Goal: Task Accomplishment & Management: Manage account settings

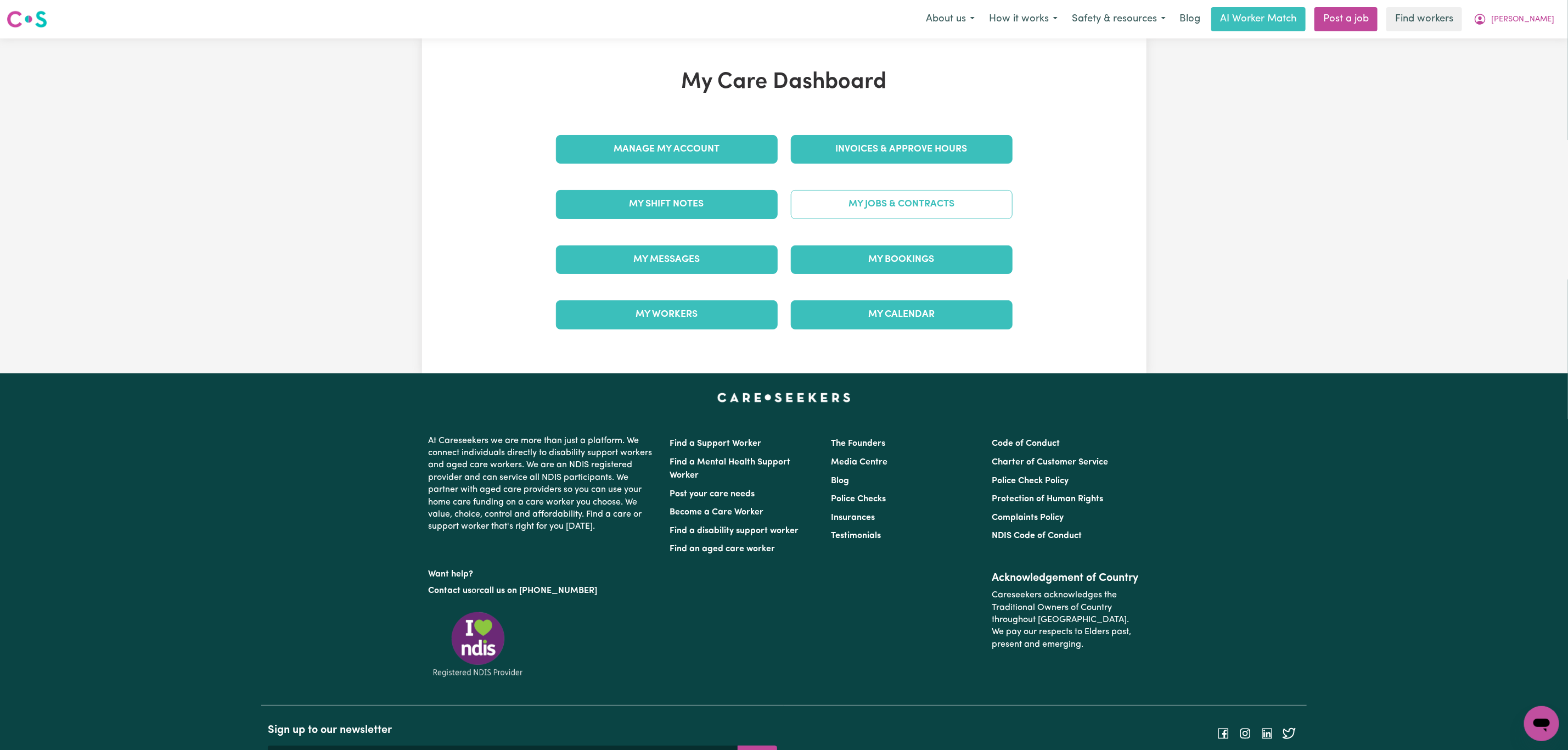
click at [851, 206] on link "My Jobs & Contracts" at bounding box center [902, 204] width 222 height 28
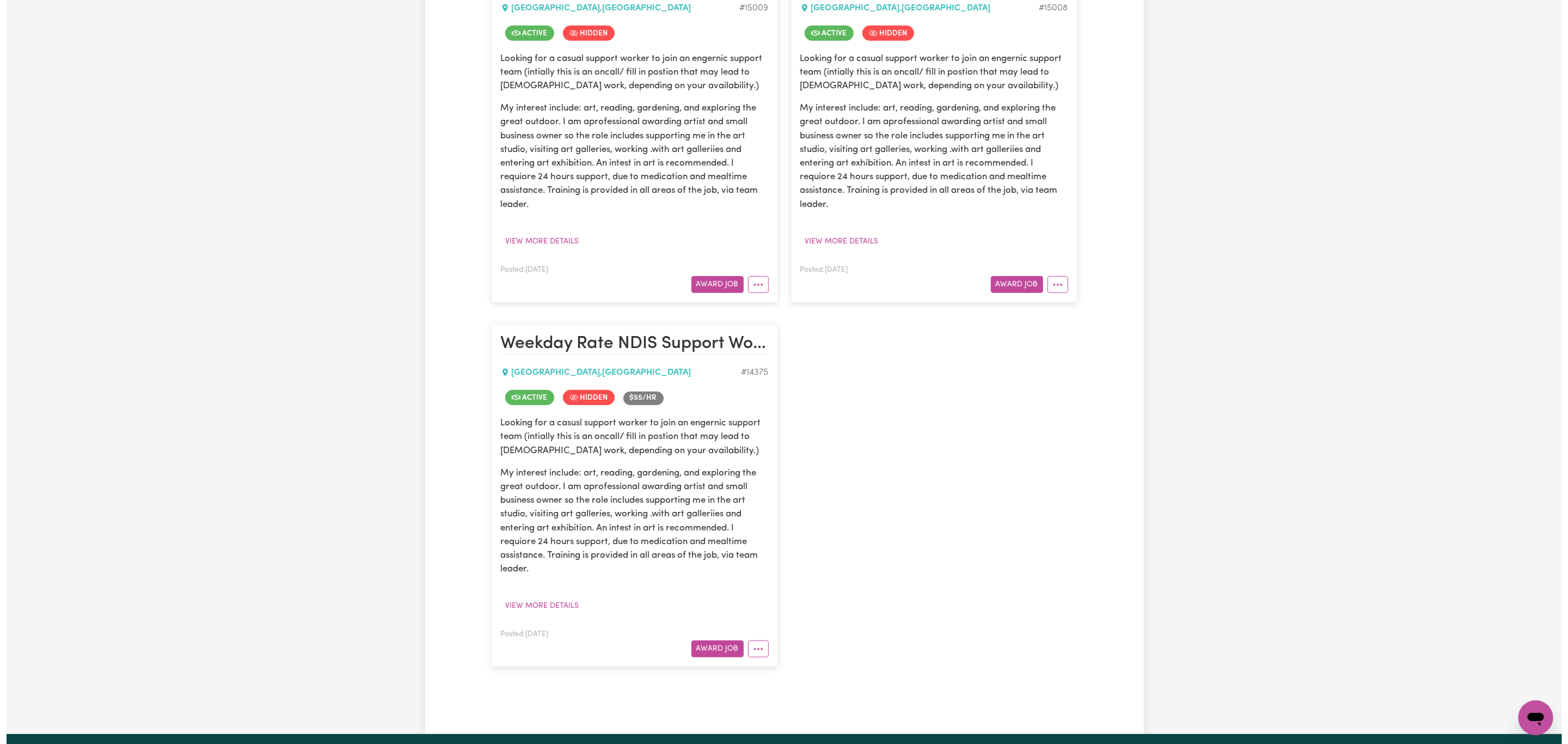
scroll to position [572, 0]
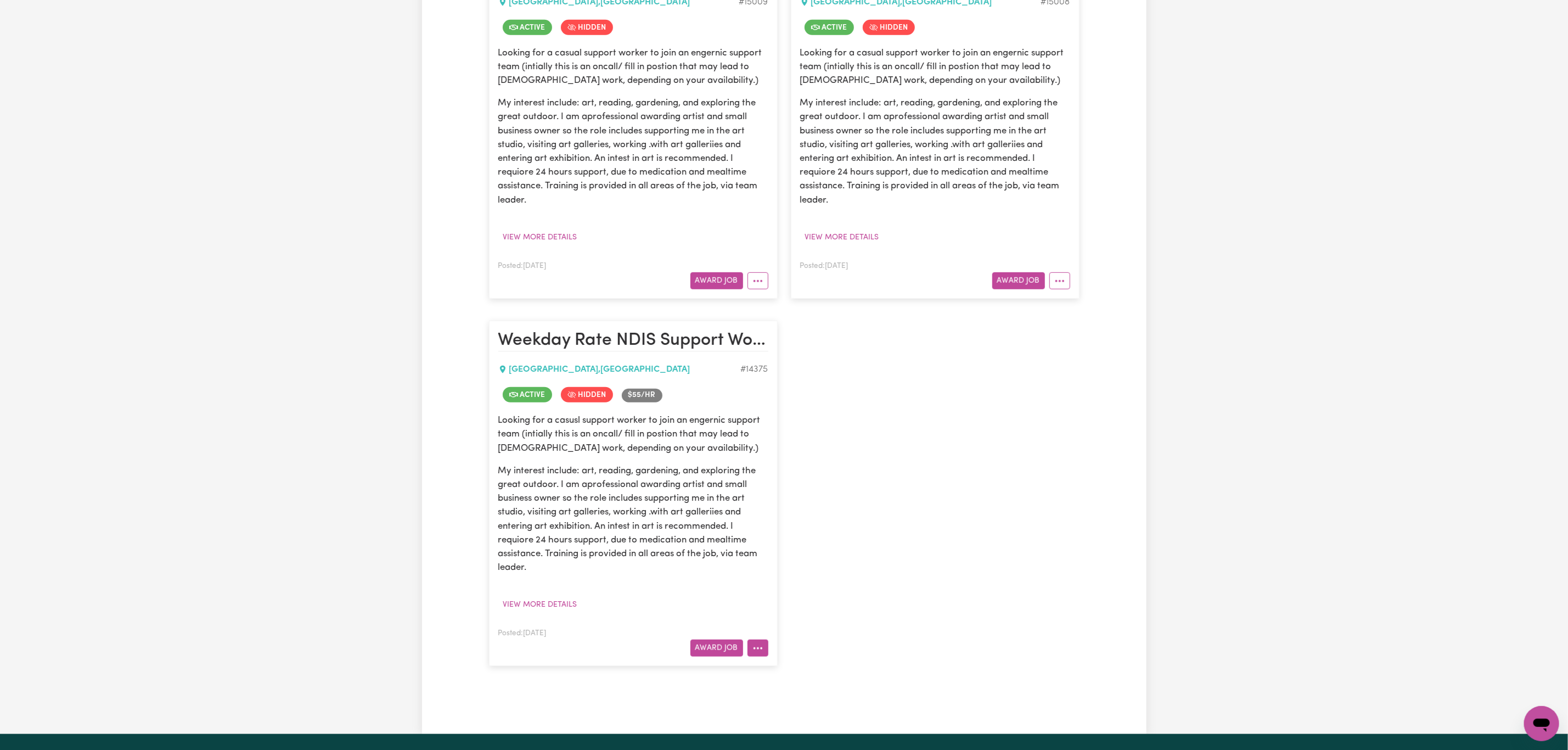
click at [762, 654] on icon "More options" at bounding box center [758, 648] width 11 height 11
click at [807, 521] on link "View/Edit Contract" at bounding box center [800, 512] width 106 height 22
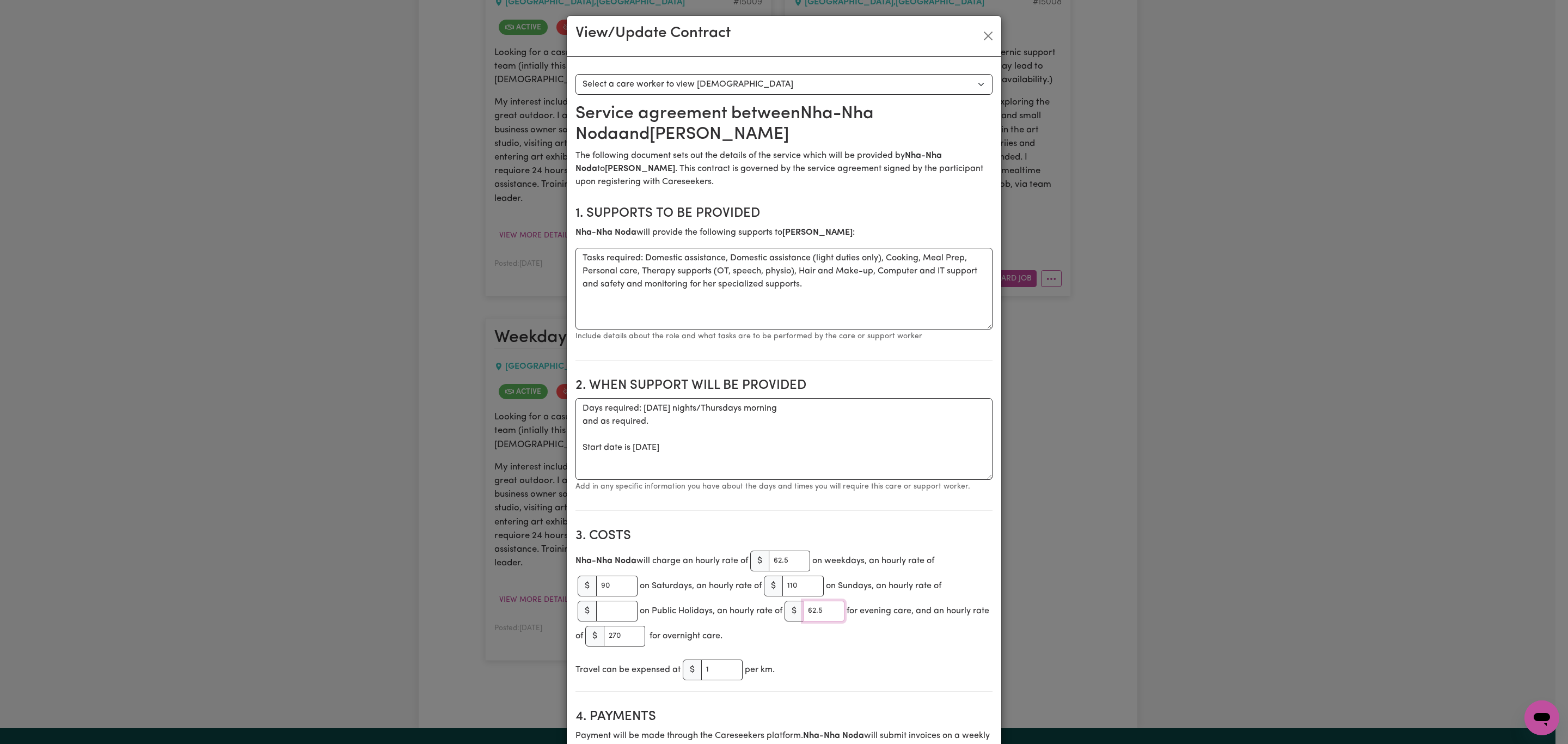
drag, startPoint x: 823, startPoint y: 617, endPoint x: 796, endPoint y: 608, distance: 28.5
click at [796, 608] on div "$ 62.5" at bounding box center [815, 611] width 60 height 21
click at [629, 641] on input "270" at bounding box center [625, 635] width 41 height 21
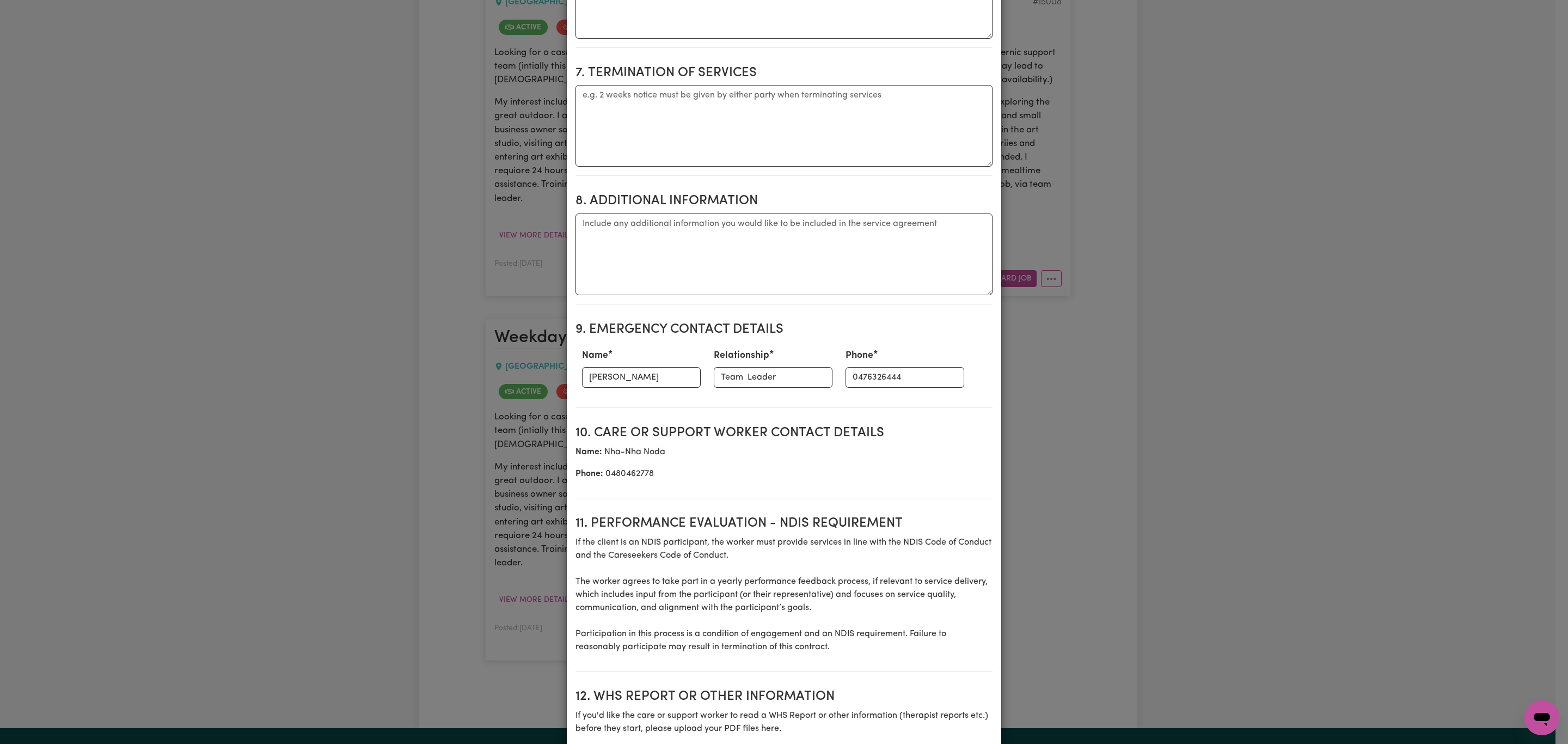
scroll to position [1190, 0]
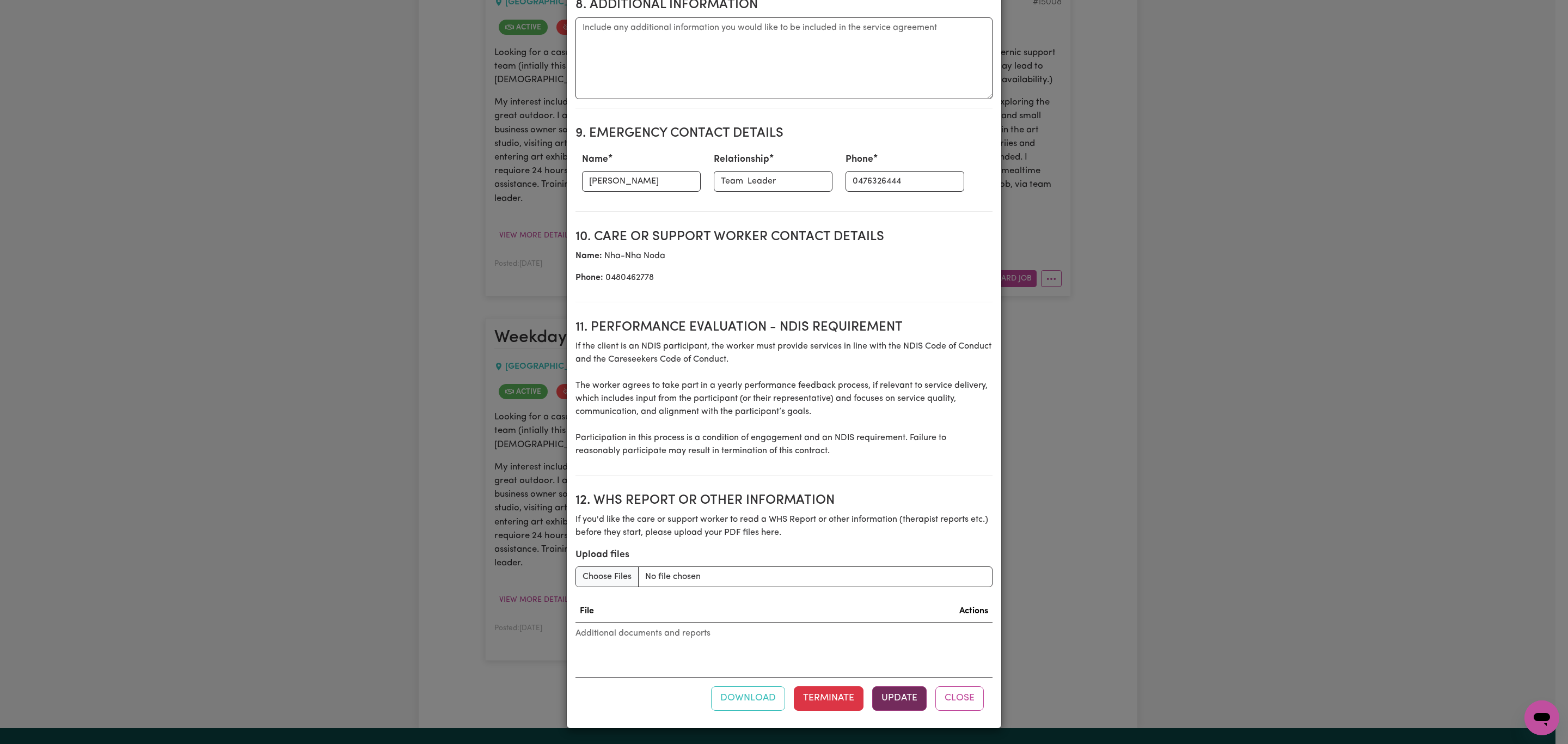
click at [903, 701] on button "Update" at bounding box center [899, 698] width 55 height 24
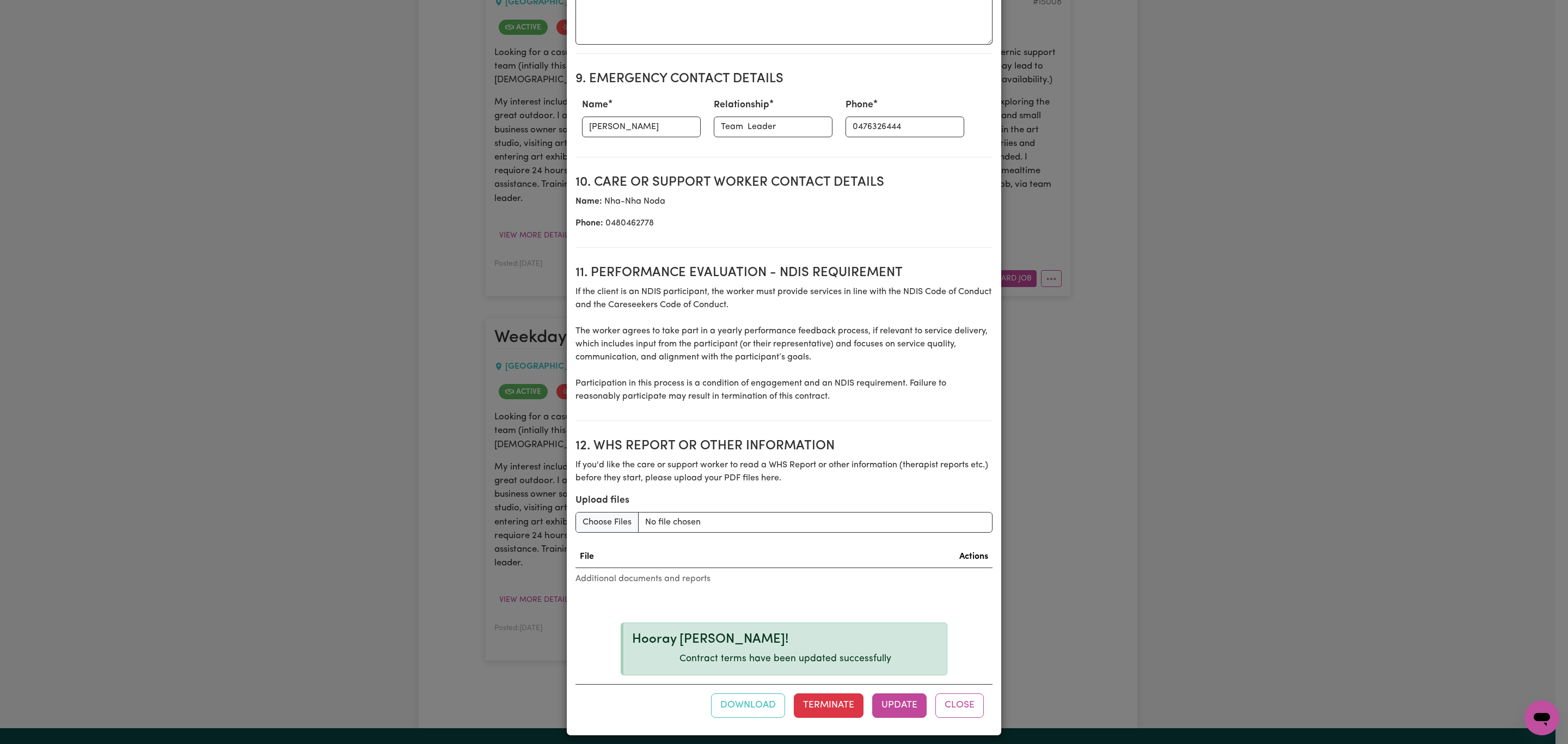
scroll to position [1252, 0]
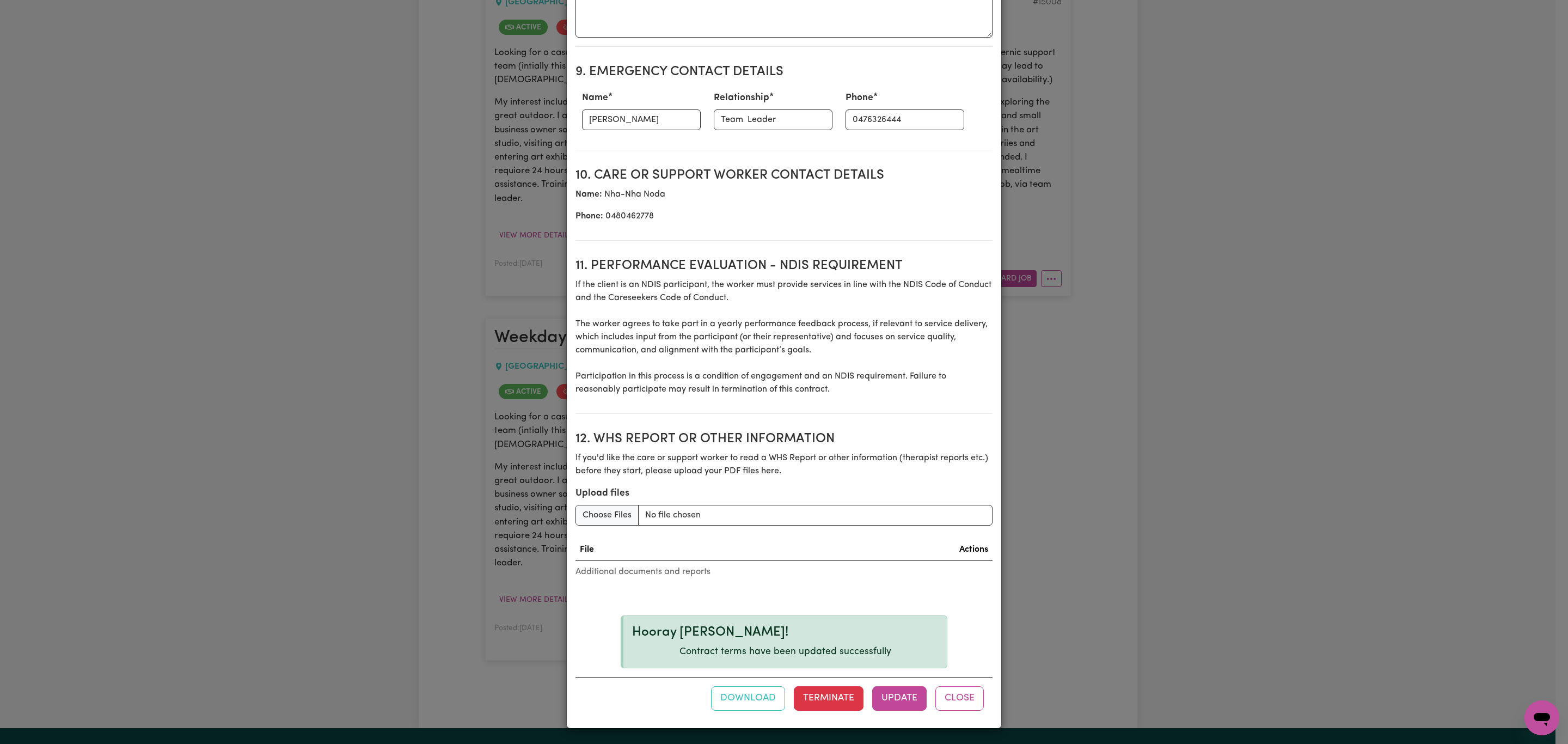
drag, startPoint x: 949, startPoint y: 697, endPoint x: 874, endPoint y: 585, distance: 134.8
click at [949, 697] on button "Close" at bounding box center [959, 698] width 49 height 24
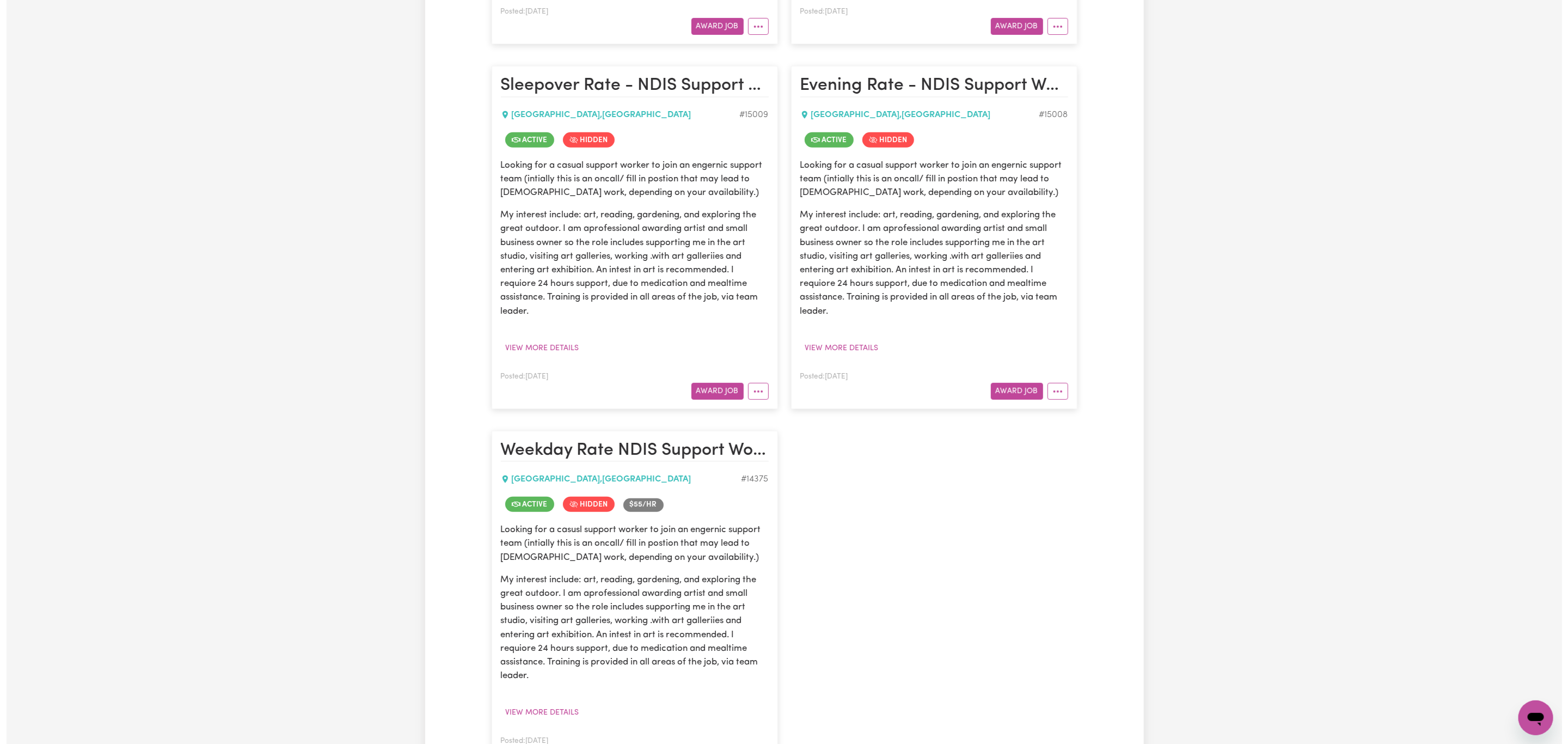
scroll to position [572, 0]
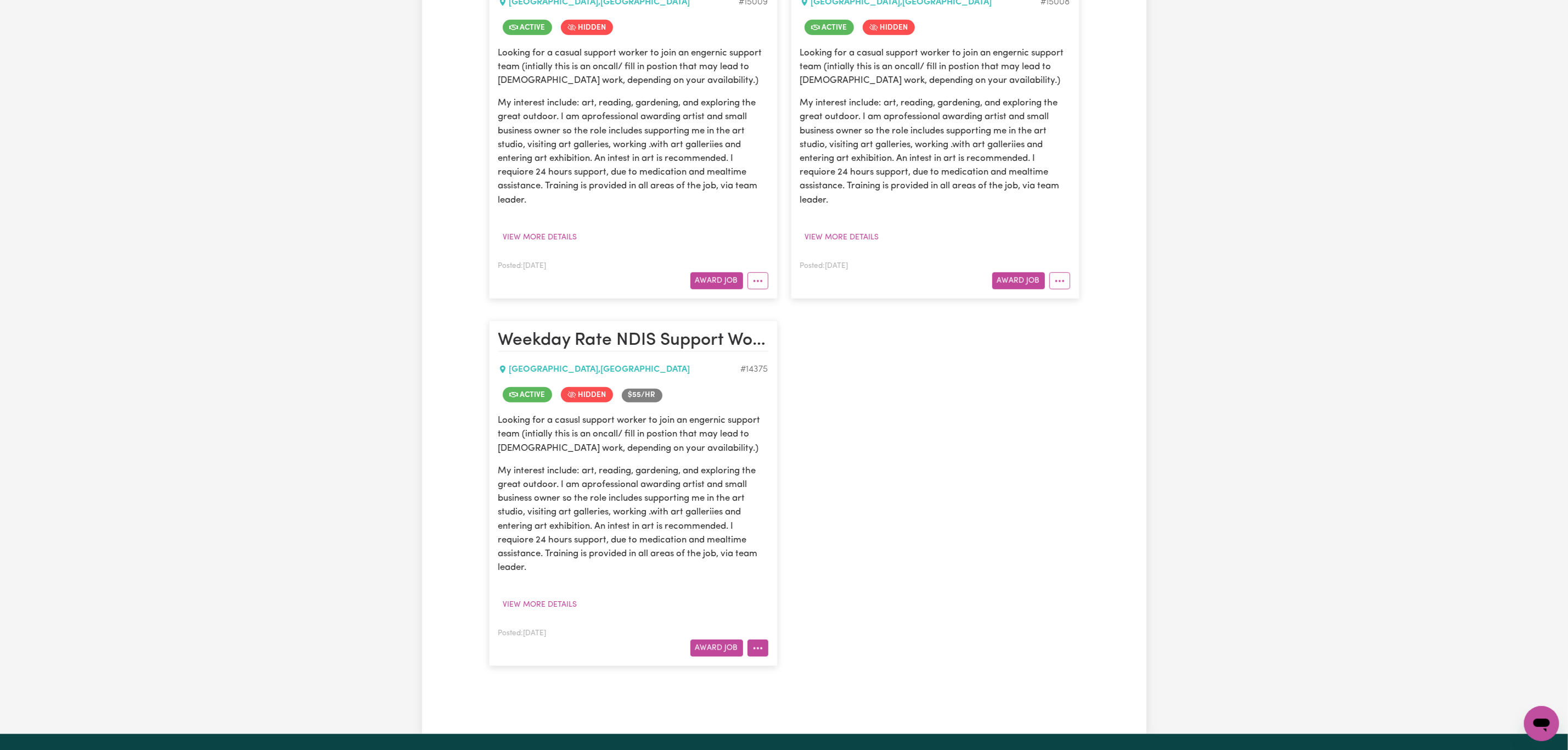
click at [755, 654] on icon "More options" at bounding box center [758, 648] width 11 height 11
click at [837, 504] on div "View/Edit Contract Make Booking Un-hide Job Job Details Edit Job Delete Job" at bounding box center [800, 567] width 108 height 142
click at [835, 519] on link "View/Edit Contract" at bounding box center [800, 512] width 106 height 22
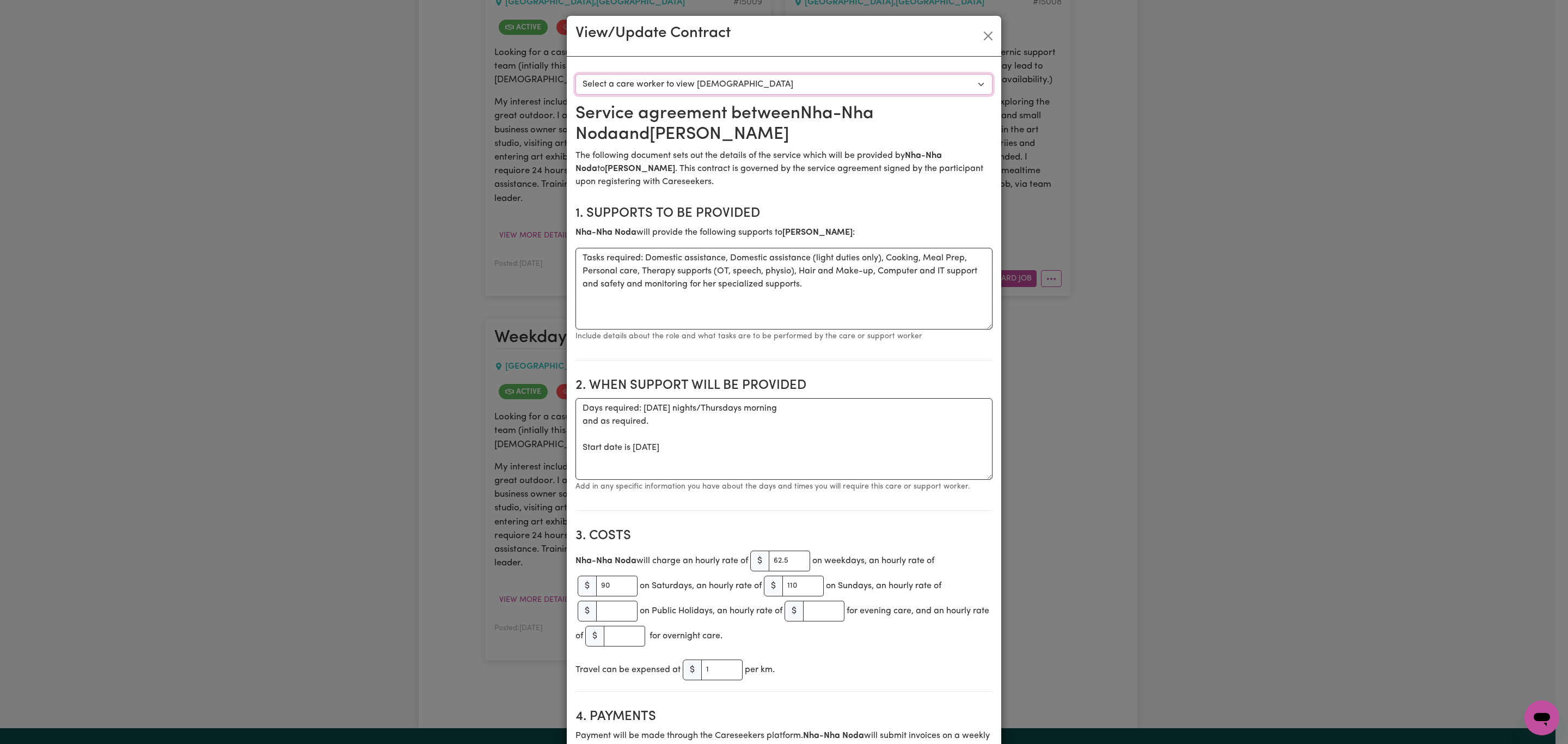
drag, startPoint x: 827, startPoint y: 81, endPoint x: 828, endPoint y: 89, distance: 8.1
click at [827, 79] on select "Select a care worker to view [DEMOGRAPHIC_DATA] #10450 - Nha-[PERSON_NAME] (con…" at bounding box center [783, 84] width 417 height 21
select select "10062"
click at [575, 74] on select "Select a care worker to view [DEMOGRAPHIC_DATA] #10450 - Nha-[PERSON_NAME] (con…" at bounding box center [783, 84] width 417 height 21
click at [986, 37] on button "Close" at bounding box center [988, 36] width 17 height 17
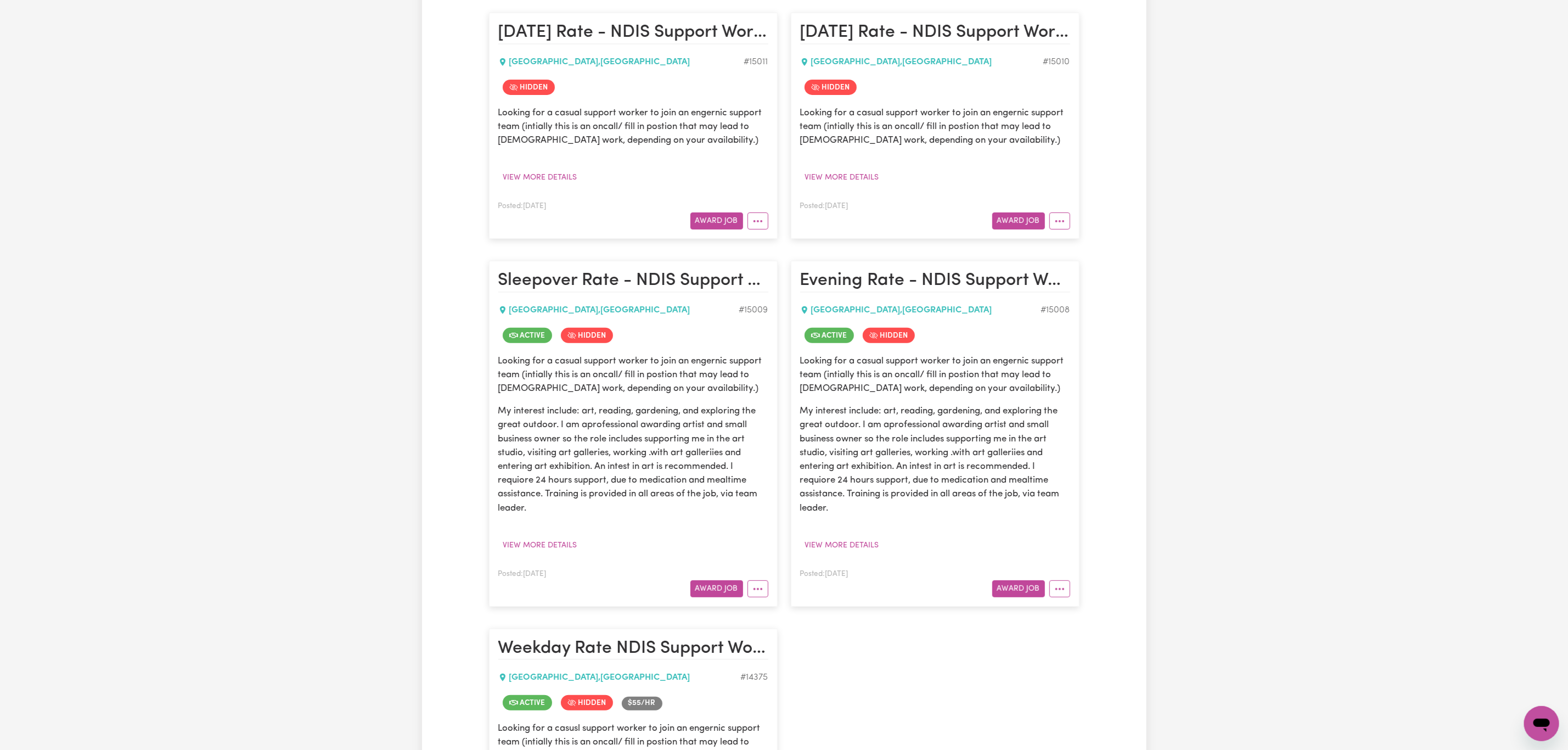
scroll to position [412, 0]
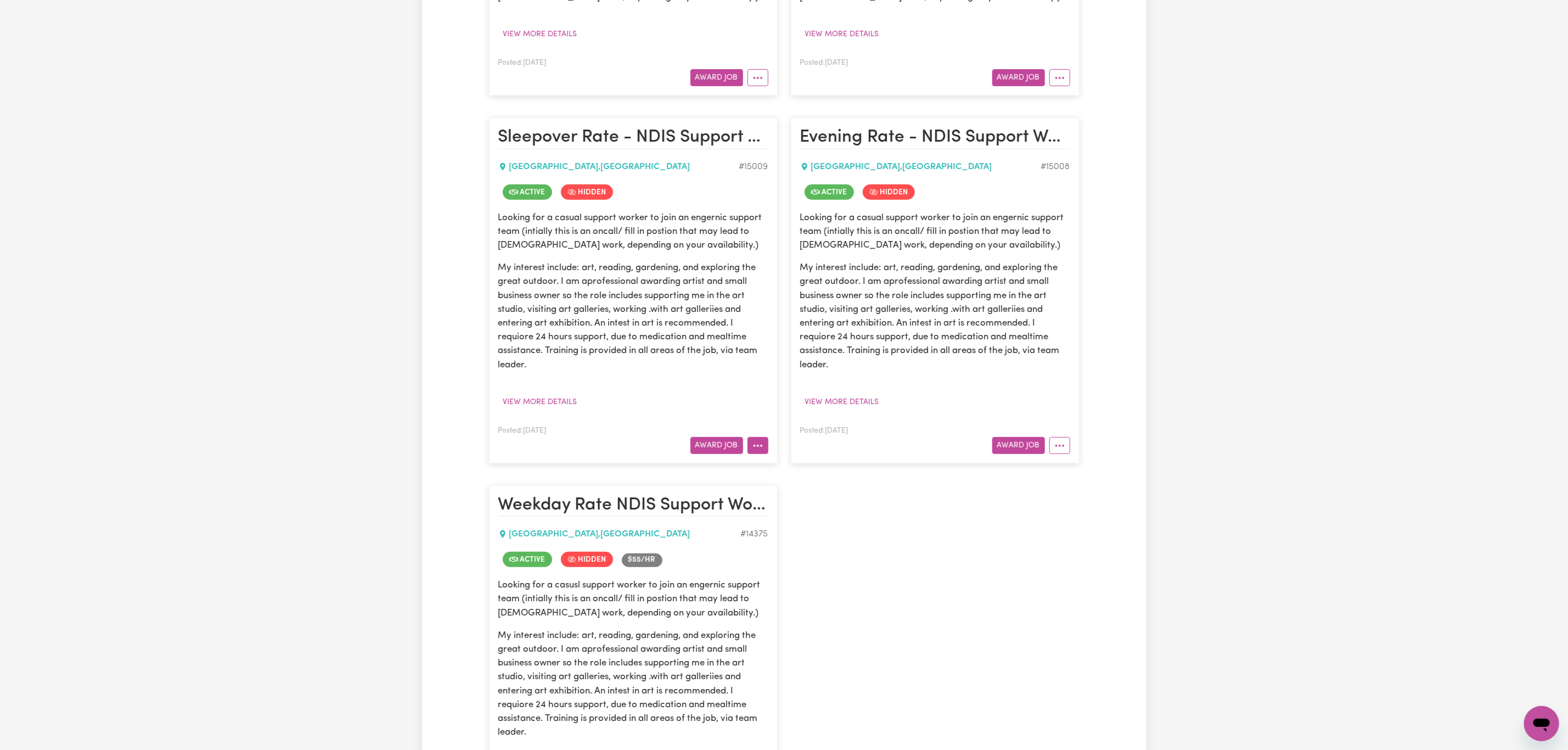
click at [759, 448] on button "More options" at bounding box center [757, 445] width 21 height 17
click at [777, 473] on link "View/Edit Contract" at bounding box center [800, 472] width 106 height 22
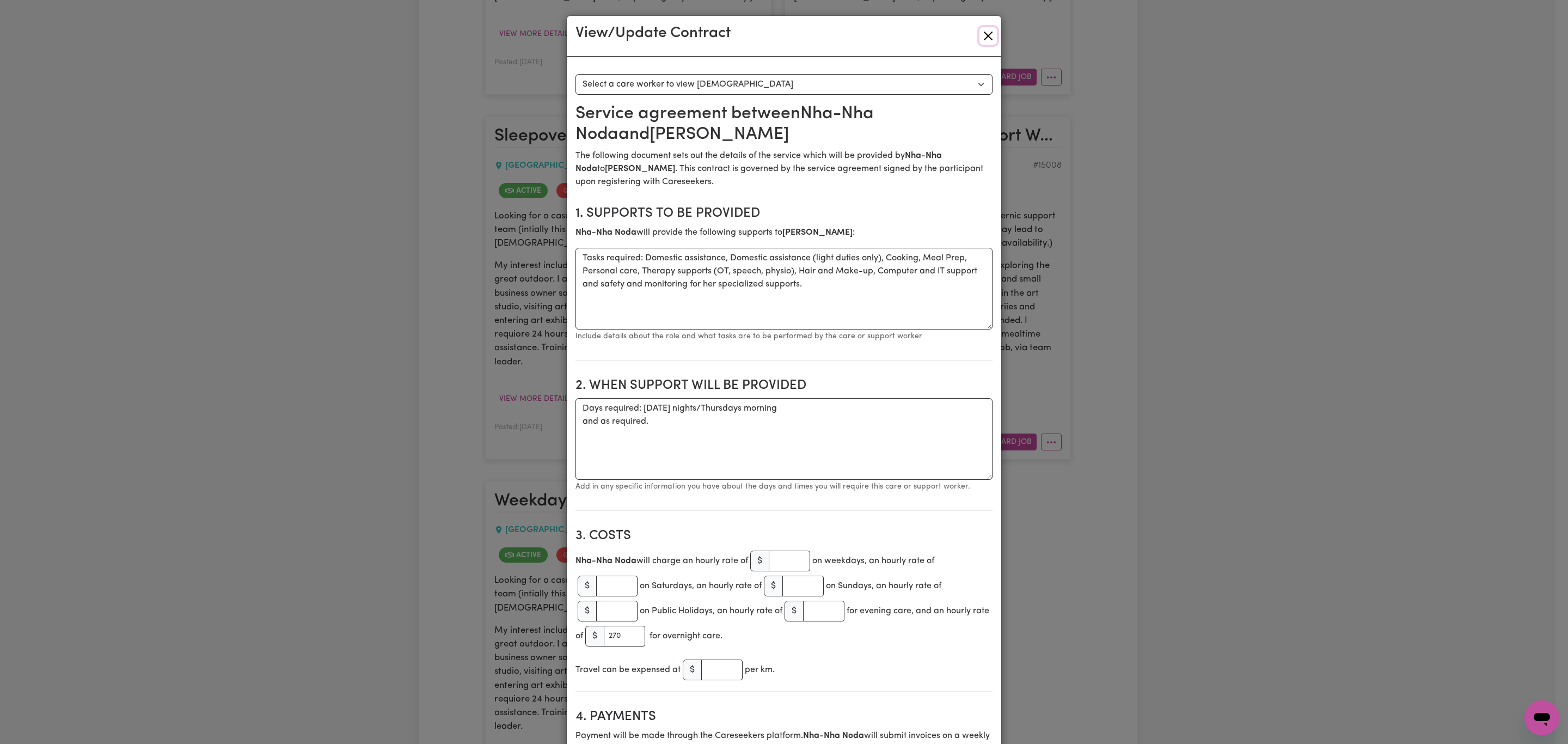
click at [984, 33] on button "Close" at bounding box center [988, 36] width 17 height 17
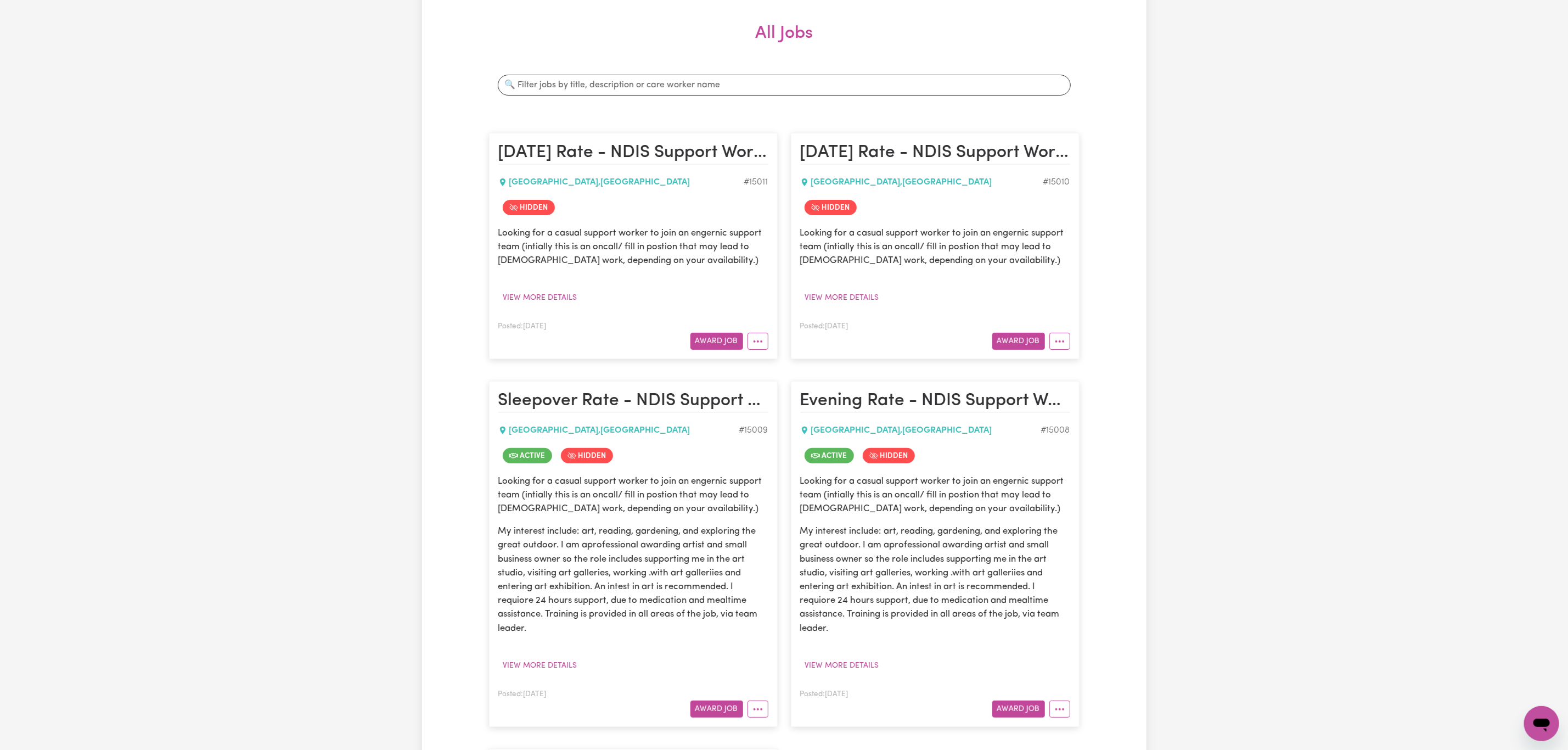
scroll to position [247, 0]
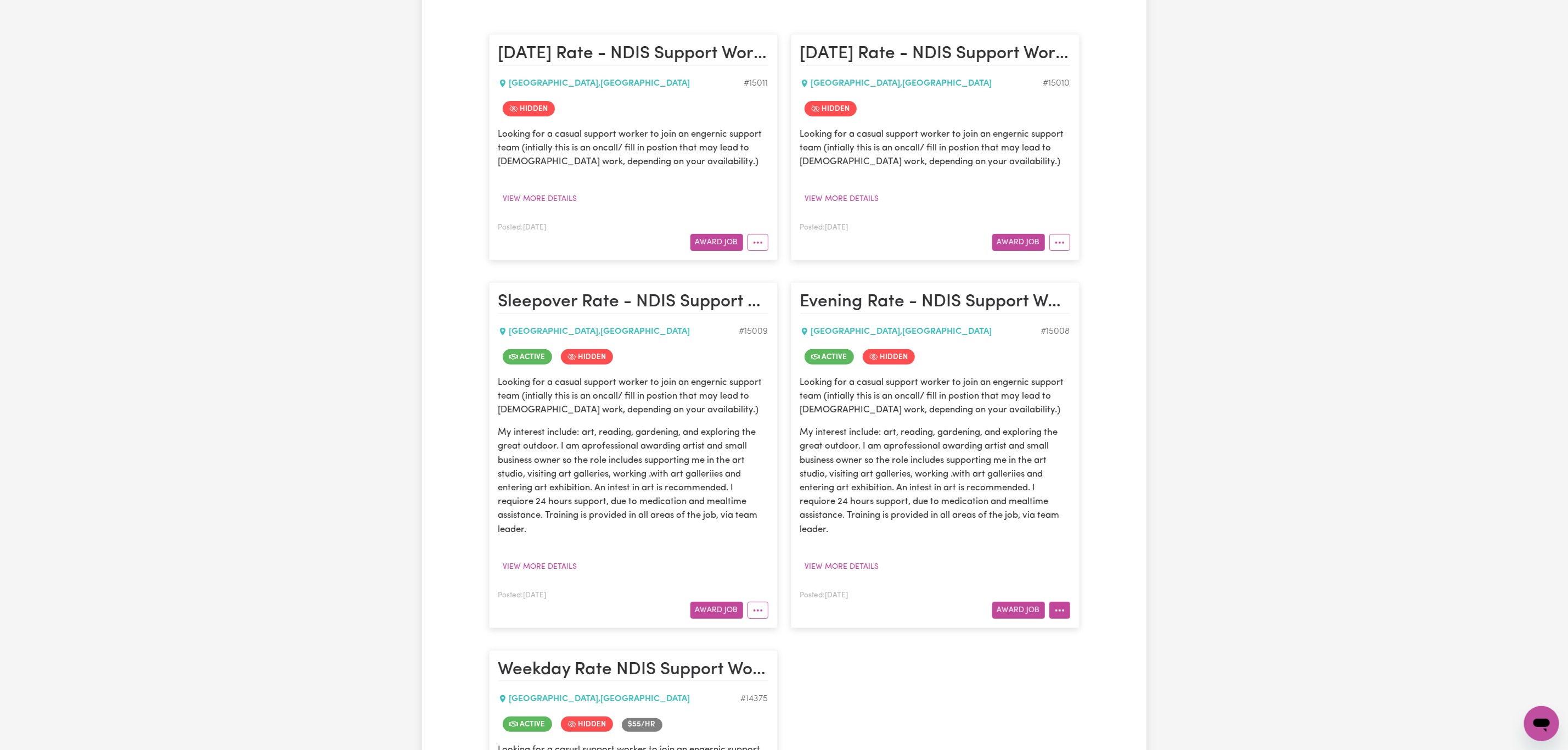
click at [1057, 609] on icon "More options" at bounding box center [1059, 610] width 11 height 11
click at [1098, 470] on link "View/Edit Contract" at bounding box center [1103, 474] width 106 height 22
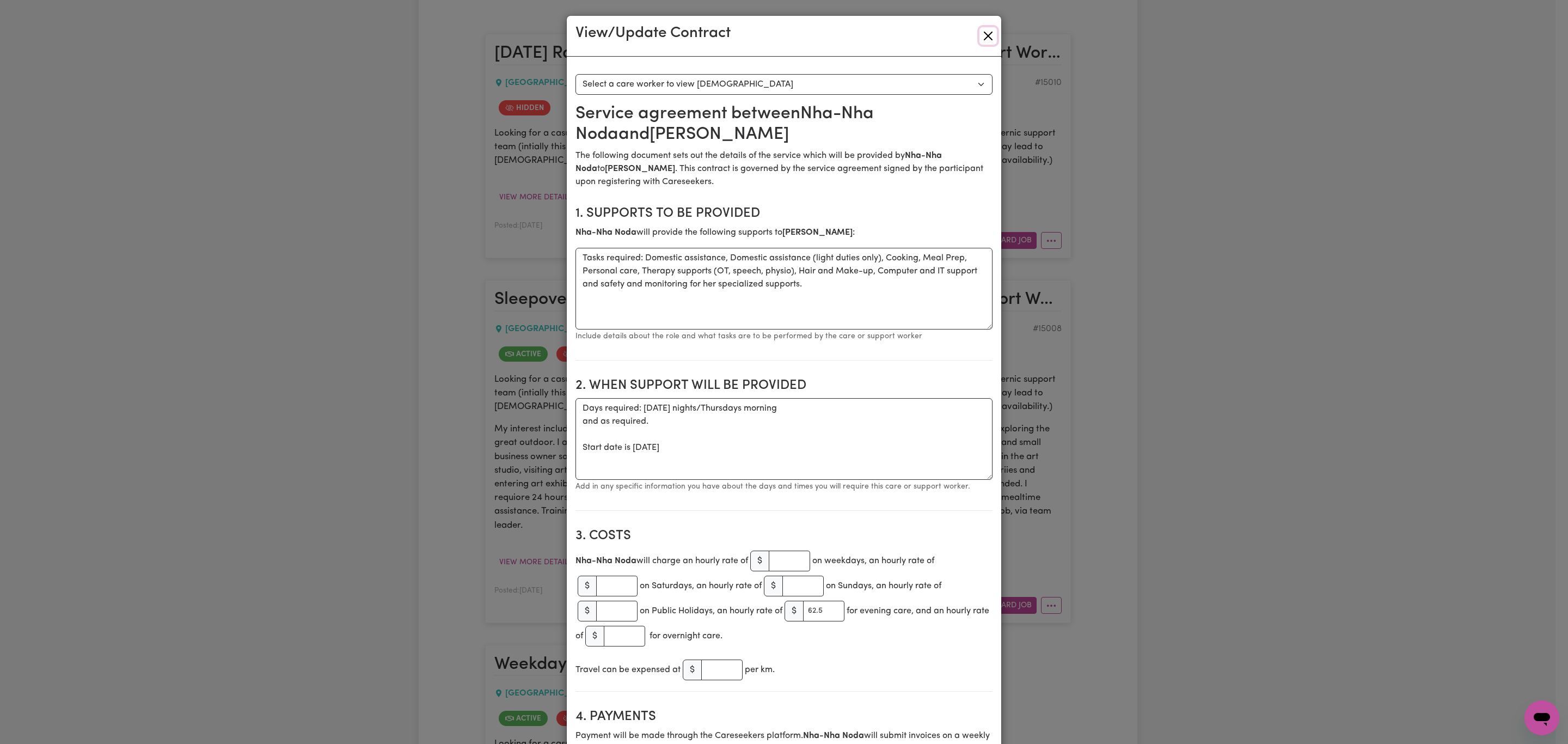
click at [979, 28] on button "Close" at bounding box center [988, 36] width 17 height 17
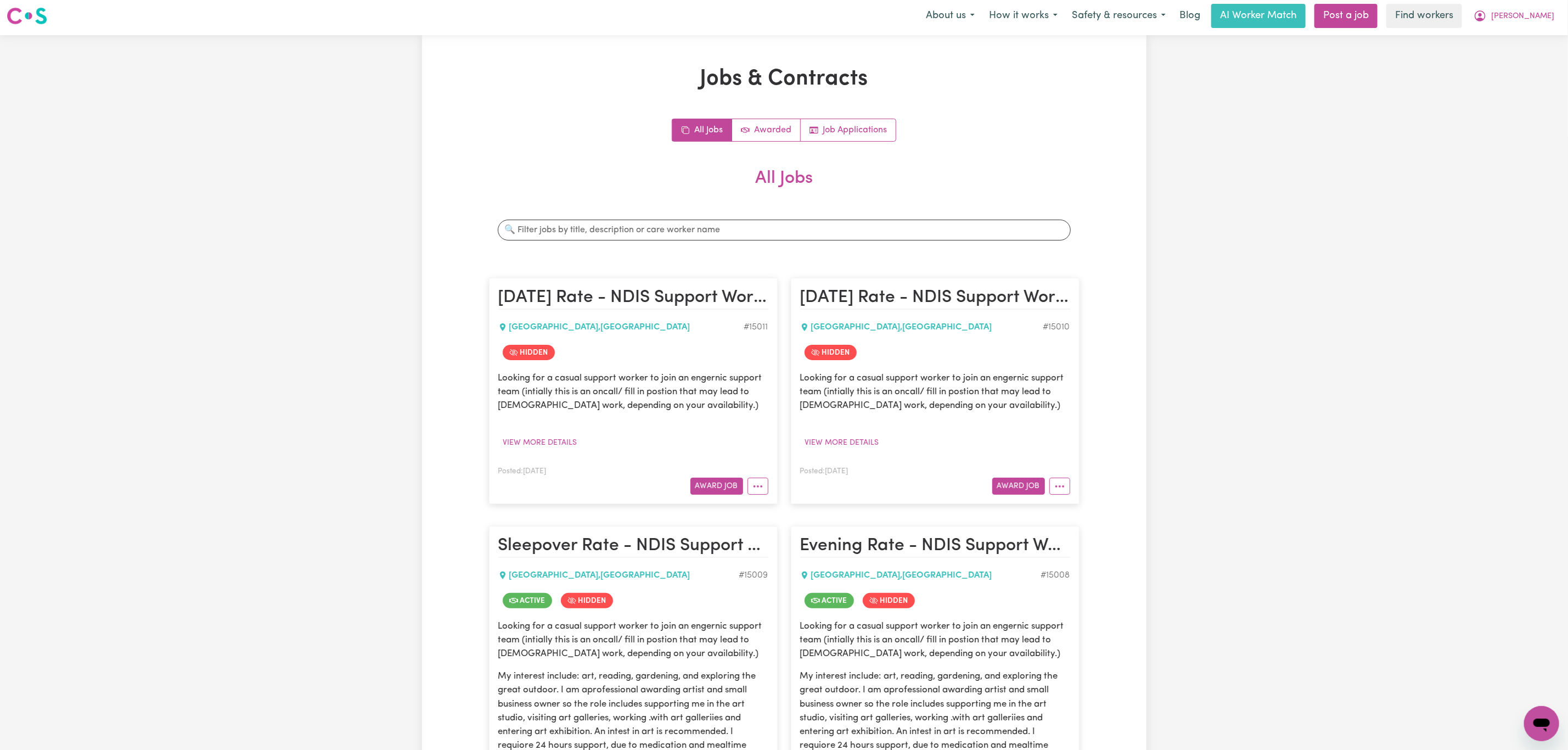
scroll to position [0, 0]
